Goal: Task Accomplishment & Management: Manage account settings

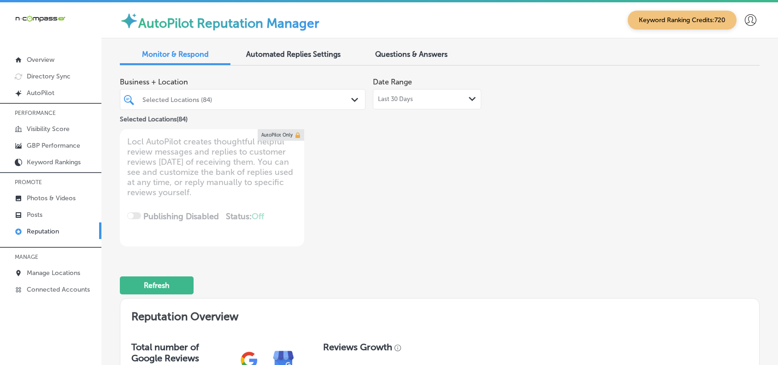
click at [70, 276] on p "Manage Locations" at bounding box center [53, 273] width 53 height 8
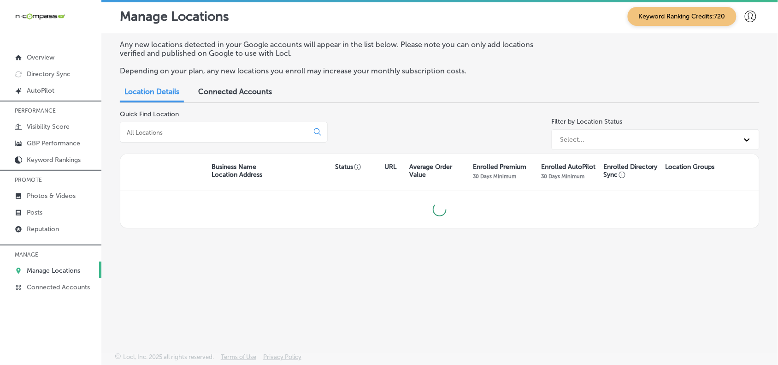
click at [192, 130] on input at bounding box center [216, 132] width 181 height 8
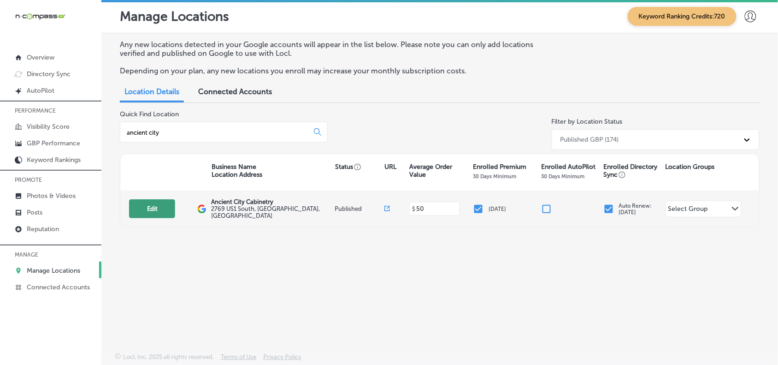
type input "ancient city"
click at [154, 218] on button "Edit" at bounding box center [152, 208] width 46 height 19
select select "US"
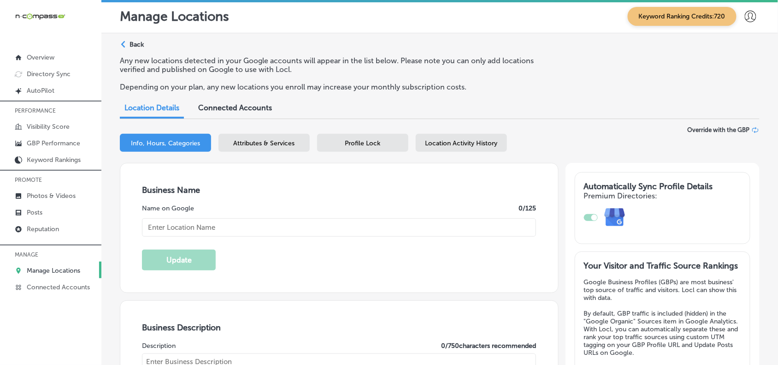
type input "Ancient City Cabinetry"
type input "2769 US1 South"
type input "[GEOGRAPHIC_DATA]"
type input "32086"
type input "US"
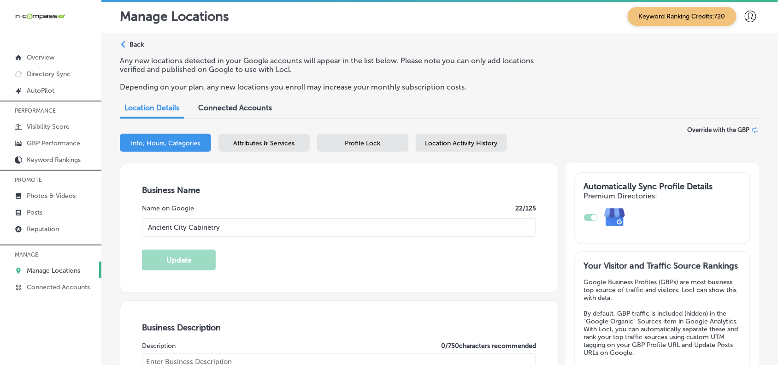
type textarea "Welcome to Ancient City Cabinetry – your go-to destination for top-notch cabine…"
type input "[URL][DOMAIN_NAME]"
checkbox input "true"
type input "[PHONE_NUMBER]"
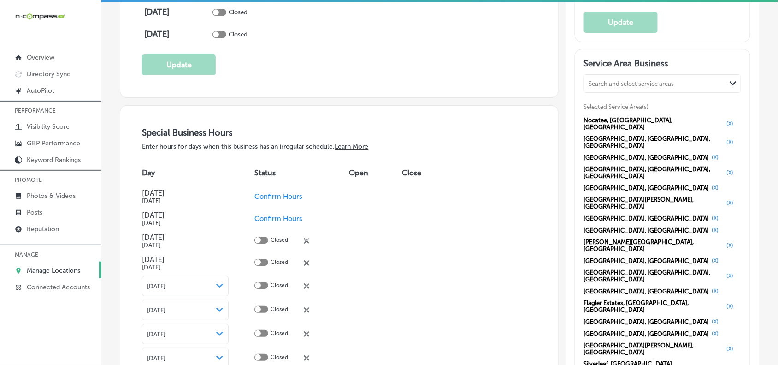
scroll to position [874, 0]
click at [39, 140] on p "GBP Performance" at bounding box center [53, 143] width 53 height 8
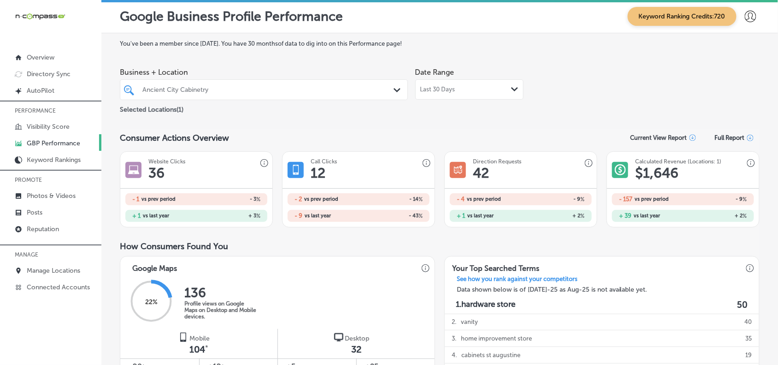
click at [481, 91] on div "Last 30 Days Path Created with Sketch." at bounding box center [469, 89] width 98 height 7
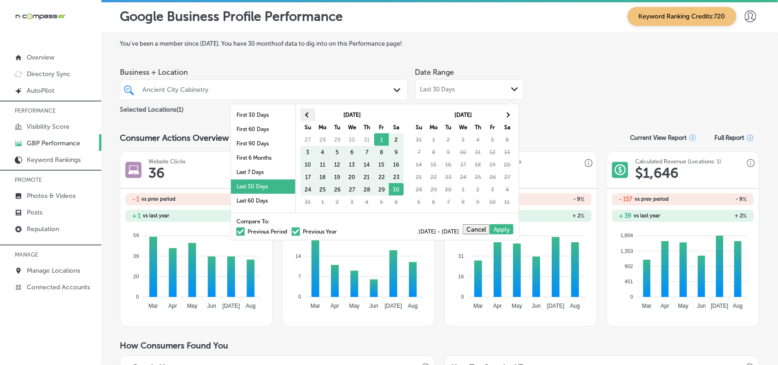
click at [307, 114] on span at bounding box center [307, 114] width 5 height 5
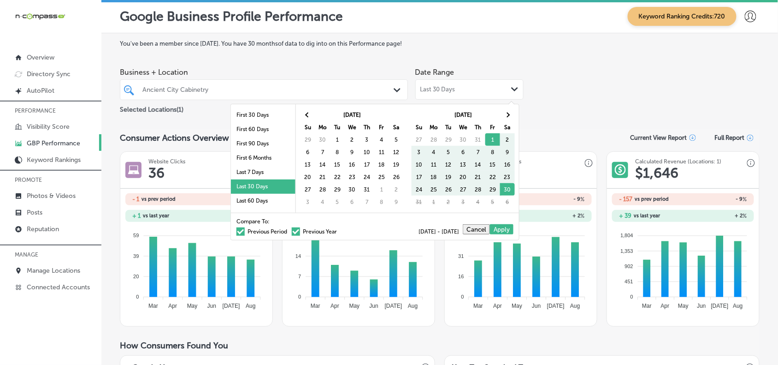
click at [307, 114] on span at bounding box center [307, 114] width 5 height 5
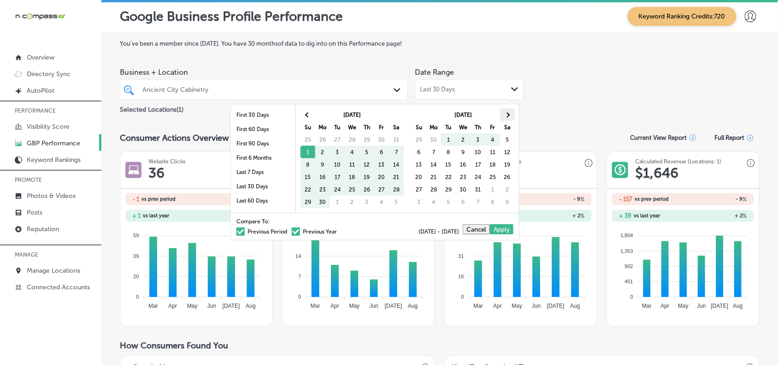
click at [514, 112] on th at bounding box center [507, 114] width 15 height 12
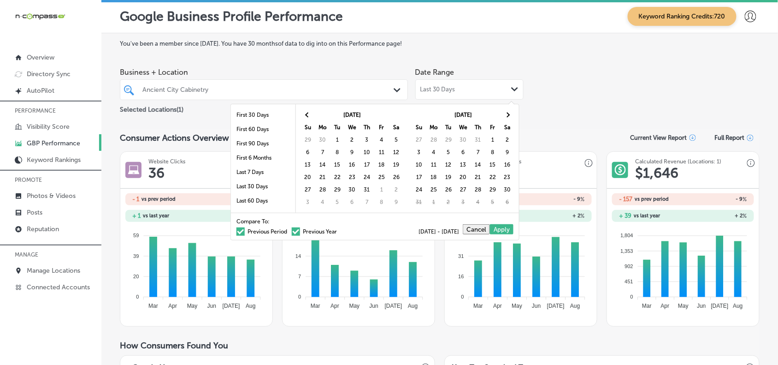
click at [514, 112] on th at bounding box center [507, 114] width 15 height 12
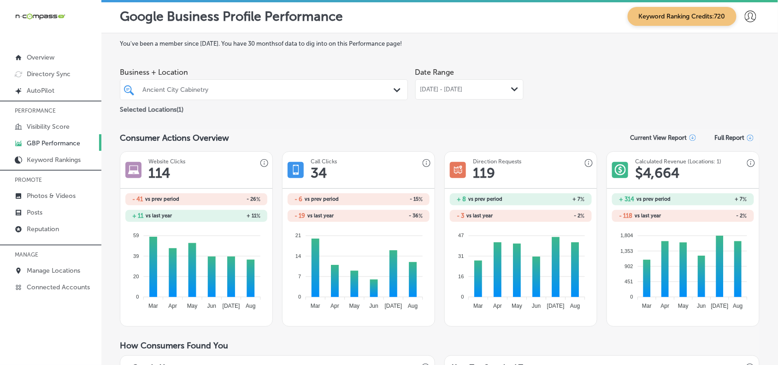
click at [506, 93] on div "[DATE] - [DATE] Path Created with Sketch." at bounding box center [469, 89] width 98 height 7
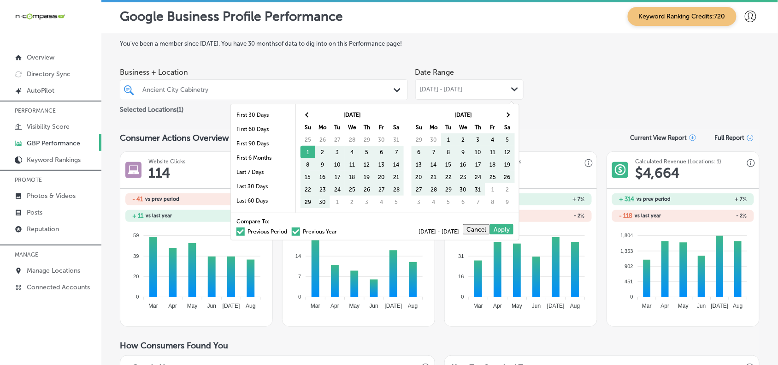
click at [256, 230] on label "Previous Period" at bounding box center [261, 232] width 51 height 6
click at [289, 230] on input "Previous Period" at bounding box center [289, 230] width 0 height 0
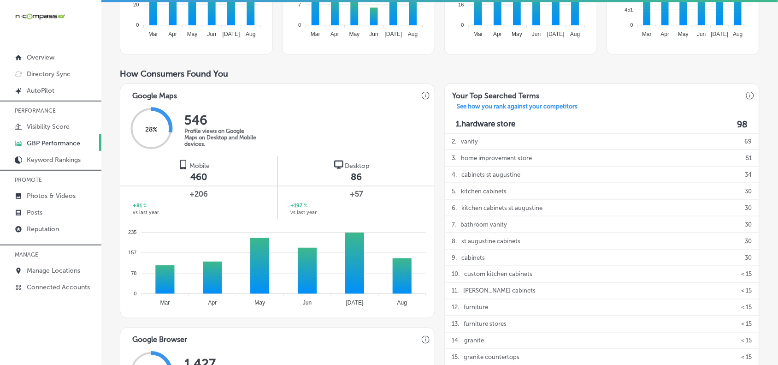
scroll to position [256, 0]
click at [52, 227] on p "Reputation" at bounding box center [43, 229] width 32 height 8
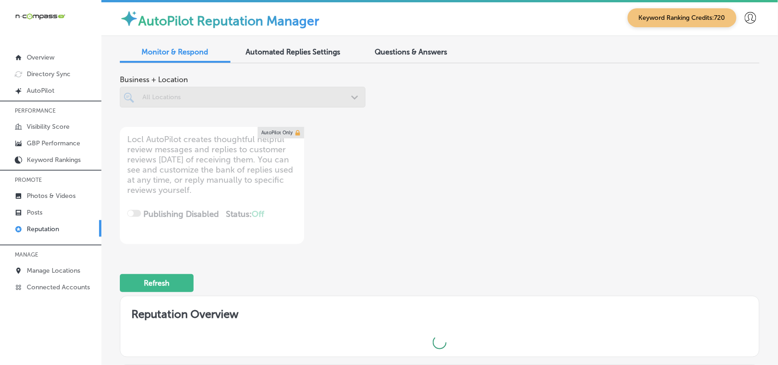
click at [181, 104] on div at bounding box center [243, 97] width 246 height 21
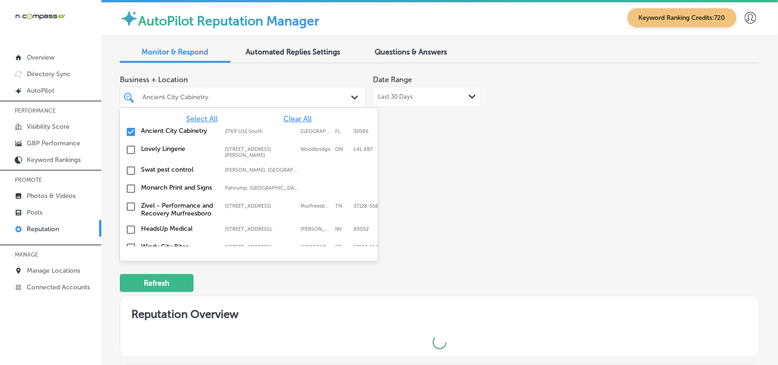
click at [206, 104] on div "Ancient City Cabinetry Path Created with Sketch." at bounding box center [243, 97] width 246 height 21
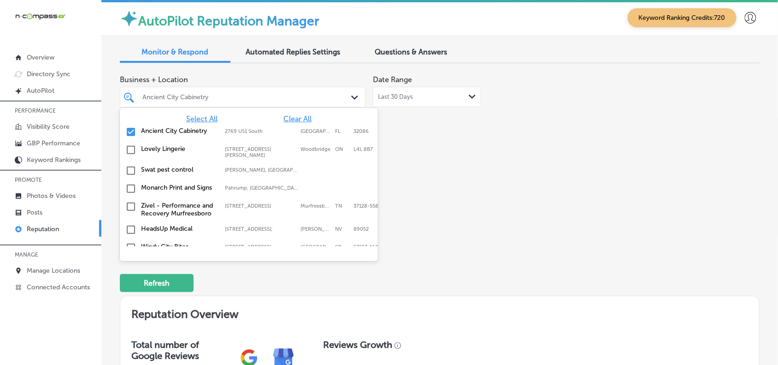
click at [291, 118] on span "Clear All" at bounding box center [298, 118] width 28 height 9
type textarea "x"
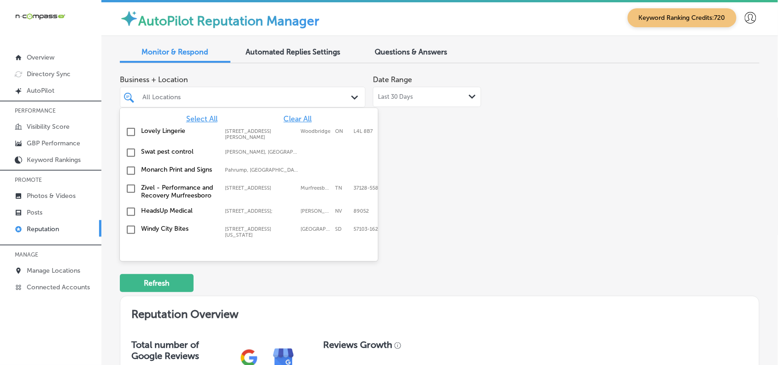
type input "L"
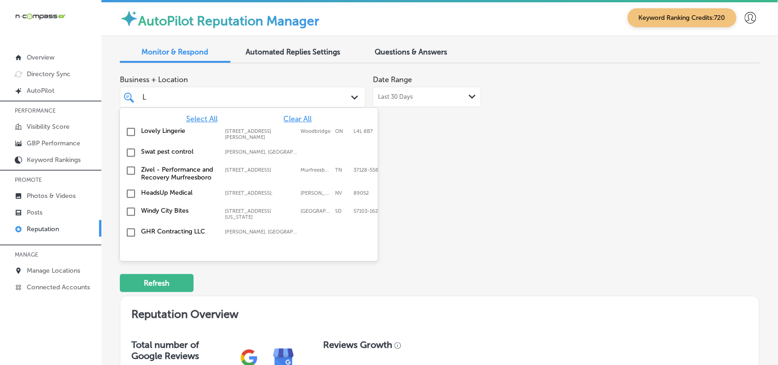
click at [283, 134] on div "Lovely Lingerie [STREET_ADDRESS][GEOGRAPHIC_DATA][PERSON_NAME][STREET_ADDRESS][…" at bounding box center [234, 133] width 187 height 13
type textarea "x"
type input "L"
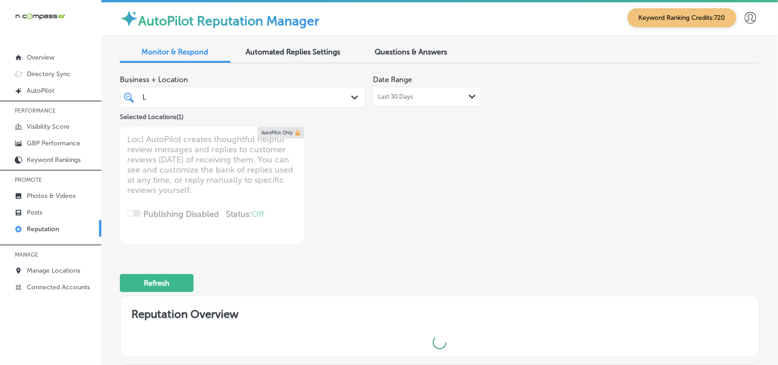
click at [507, 183] on div "Business + Location L L Path Created with Sketch. Selected Locations ( 1 ) Date…" at bounding box center [440, 157] width 640 height 173
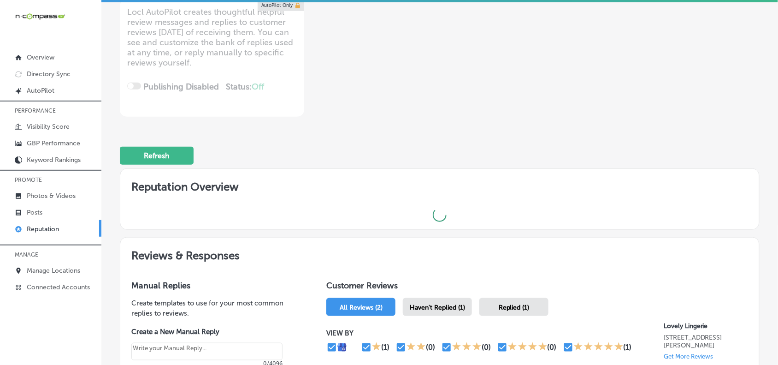
type textarea "x"
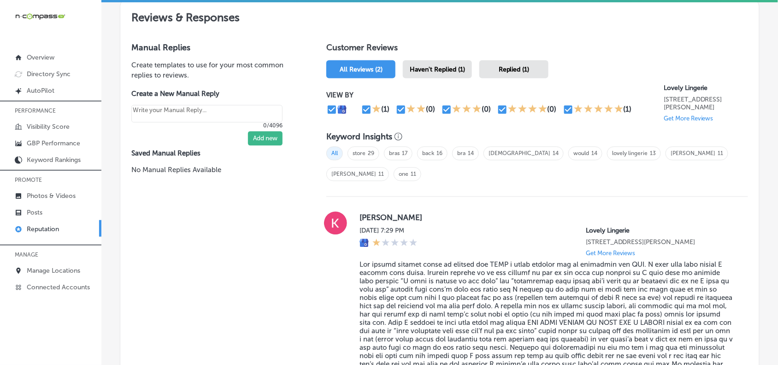
scroll to position [621, 0]
